Goal: Task Accomplishment & Management: Manage account settings

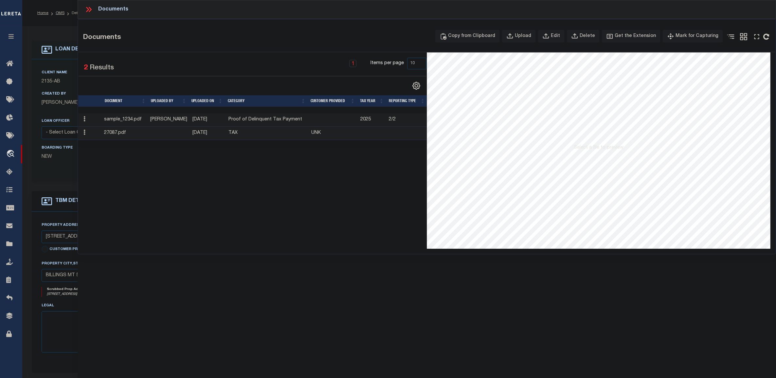
select select "10"
select select "NonEscrow"
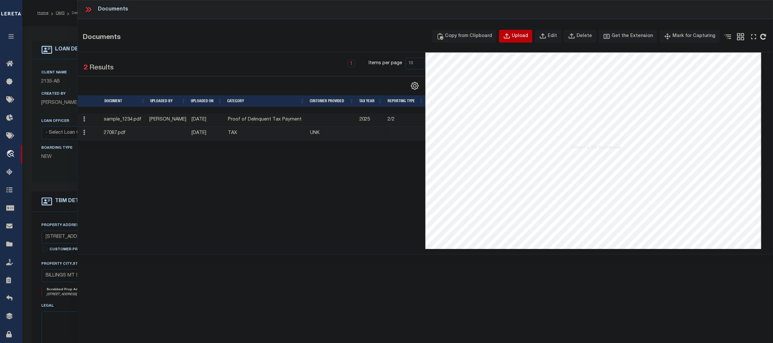
click at [523, 35] on div "Upload" at bounding box center [520, 36] width 16 height 7
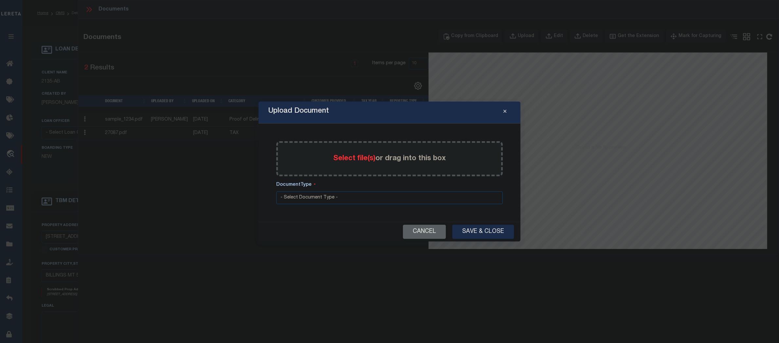
click at [416, 232] on button "Cancel" at bounding box center [424, 232] width 43 height 14
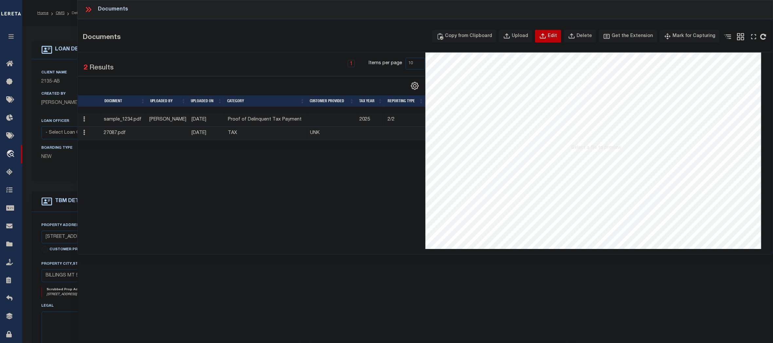
click at [546, 38] on icon "button" at bounding box center [542, 36] width 7 height 7
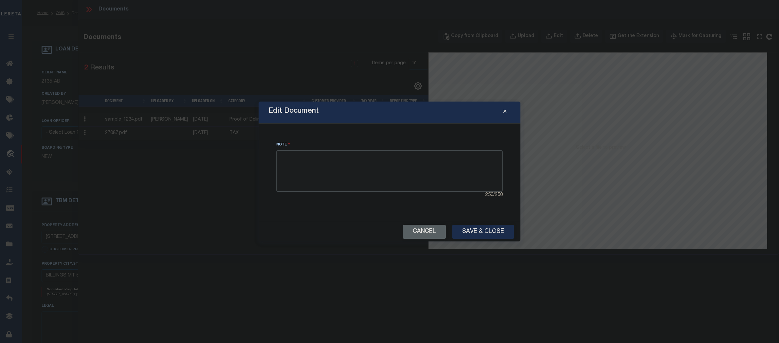
click at [329, 163] on textarea at bounding box center [389, 170] width 226 height 41
click at [417, 230] on button "Cancel" at bounding box center [424, 232] width 43 height 14
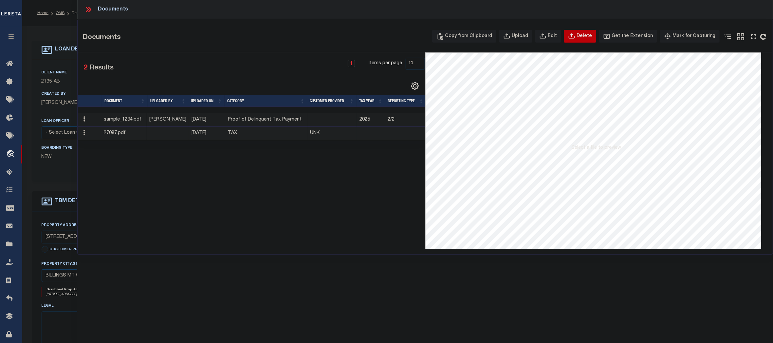
click at [588, 37] on div "Delete" at bounding box center [583, 36] width 15 height 7
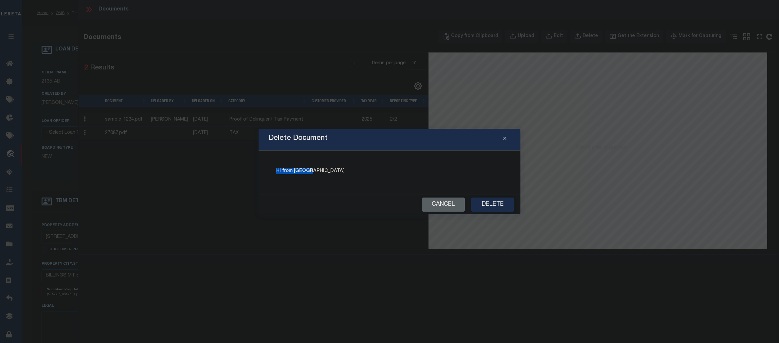
drag, startPoint x: 315, startPoint y: 172, endPoint x: 265, endPoint y: 173, distance: 49.1
click at [265, 173] on div "Delete Document Hi from Delete Cancel Delete" at bounding box center [390, 171] width 262 height 85
click at [506, 138] on button "Close" at bounding box center [504, 140] width 11 height 8
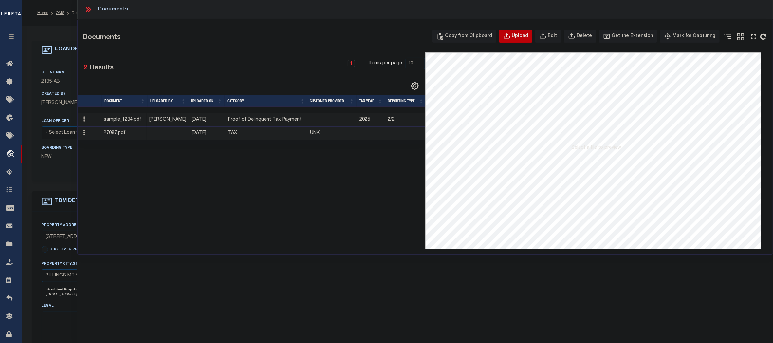
click at [527, 37] on div "Upload" at bounding box center [520, 36] width 16 height 7
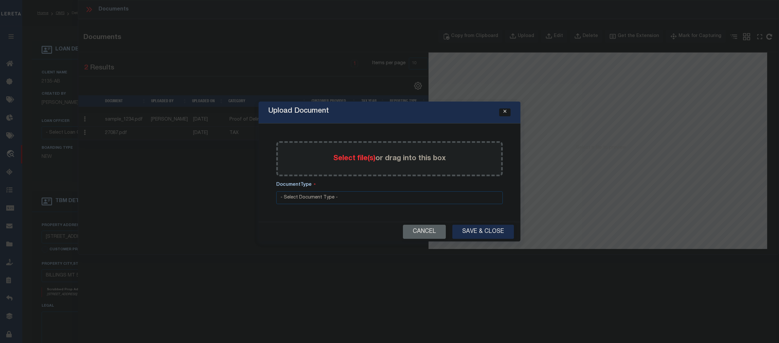
click at [506, 110] on icon "Close" at bounding box center [504, 111] width 3 height 5
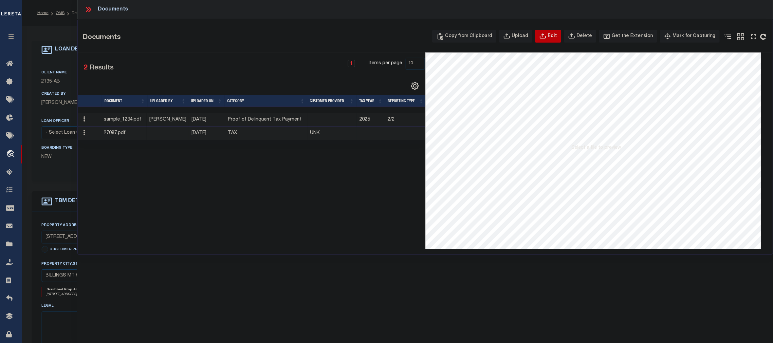
click at [556, 36] on div "Edit" at bounding box center [552, 36] width 9 height 7
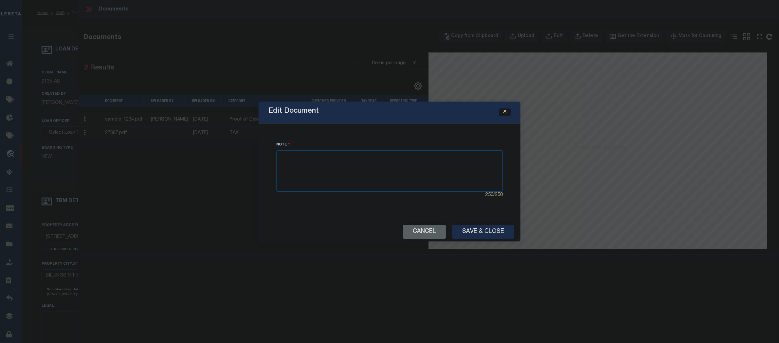
click at [506, 114] on button "Close" at bounding box center [504, 112] width 11 height 8
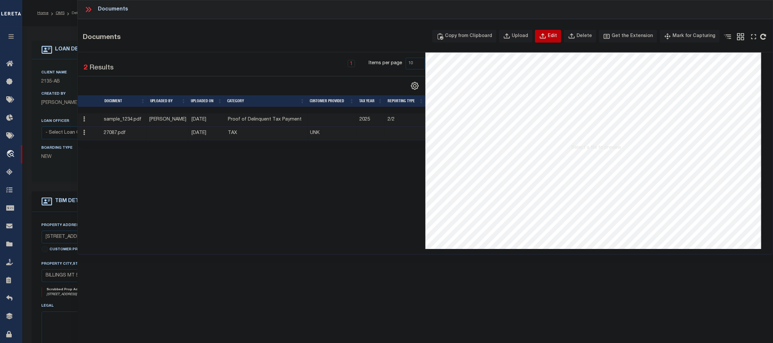
click at [557, 35] on div "Edit" at bounding box center [552, 36] width 9 height 7
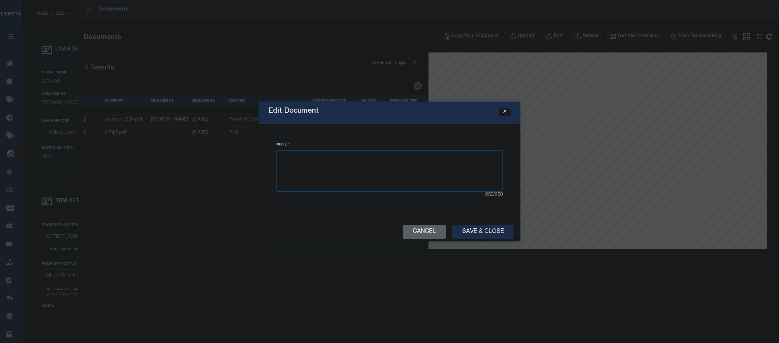
click at [506, 111] on icon "Close" at bounding box center [504, 111] width 3 height 5
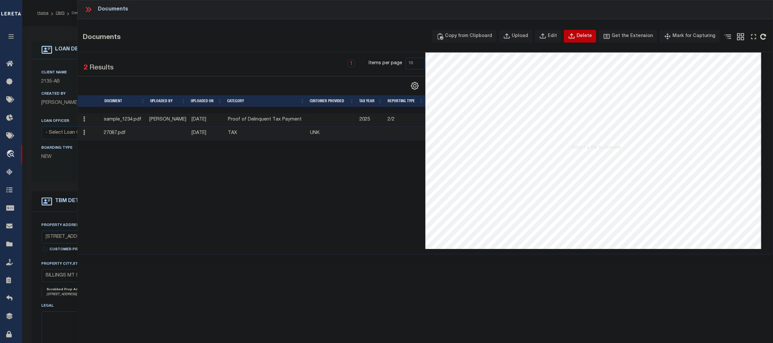
click at [584, 35] on button "Delete" at bounding box center [580, 36] width 32 height 13
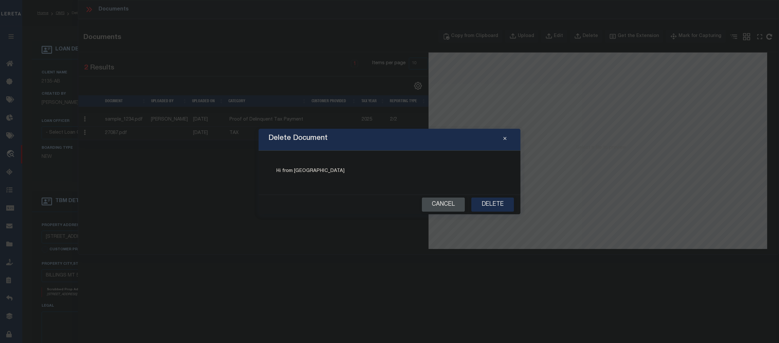
click at [446, 202] on button "Cancel" at bounding box center [443, 204] width 43 height 14
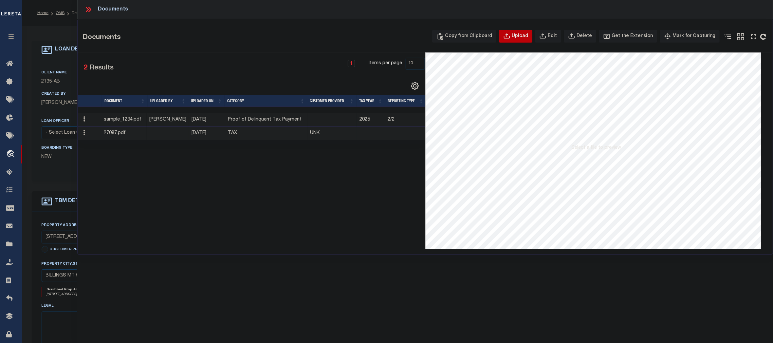
click at [524, 35] on div "Upload" at bounding box center [520, 36] width 16 height 7
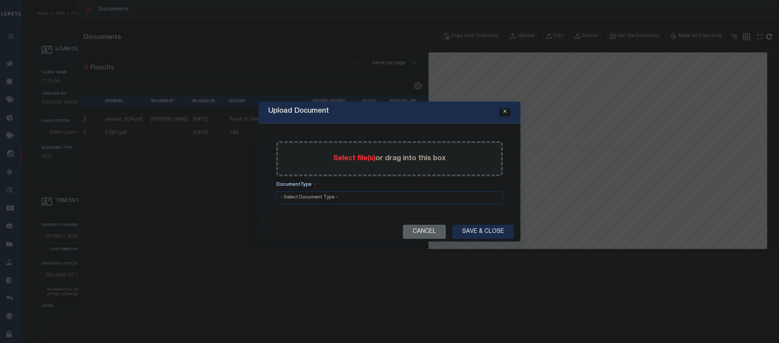
click at [503, 110] on button "Close" at bounding box center [504, 112] width 11 height 8
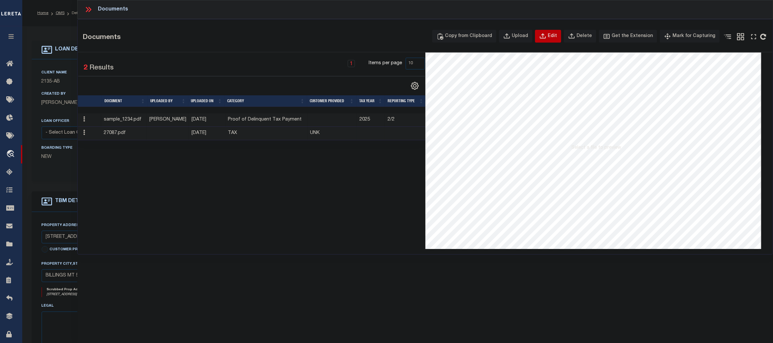
click at [557, 35] on div "Edit" at bounding box center [552, 36] width 9 height 7
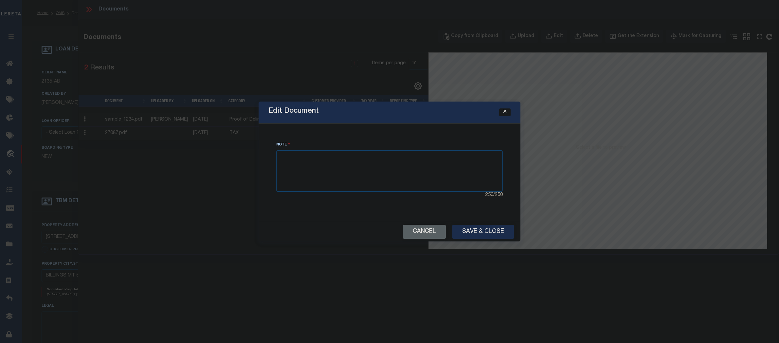
click at [504, 110] on icon "Close" at bounding box center [504, 111] width 3 height 5
